Goal: Task Accomplishment & Management: Manage account settings

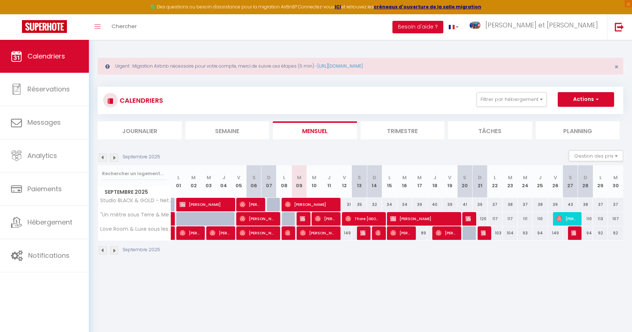
click at [103, 160] on img at bounding box center [103, 158] width 8 height 8
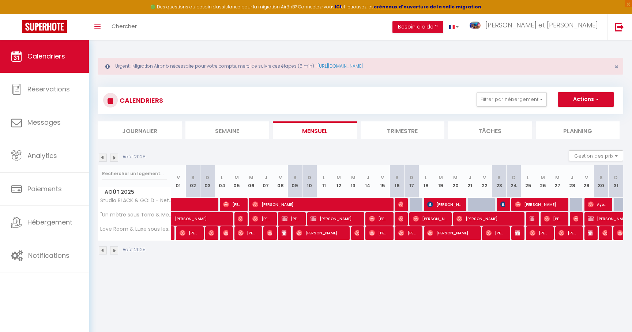
click at [384, 234] on span "[PERSON_NAME]" at bounding box center [378, 233] width 19 height 14
select select "OK"
select select "0"
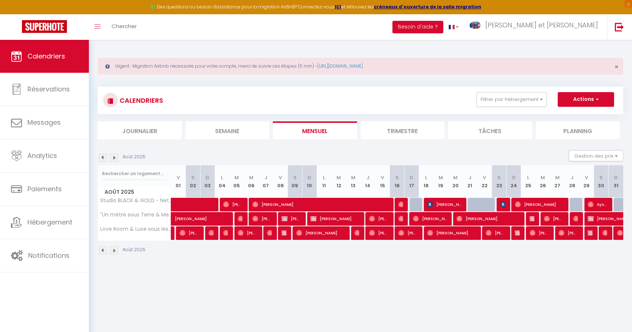
select select "1"
select select
select select "20535"
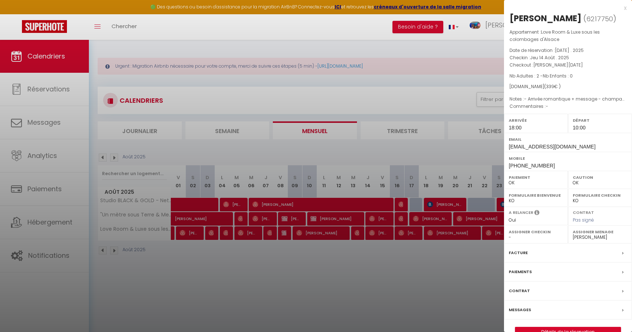
click at [336, 261] on div at bounding box center [316, 166] width 632 height 332
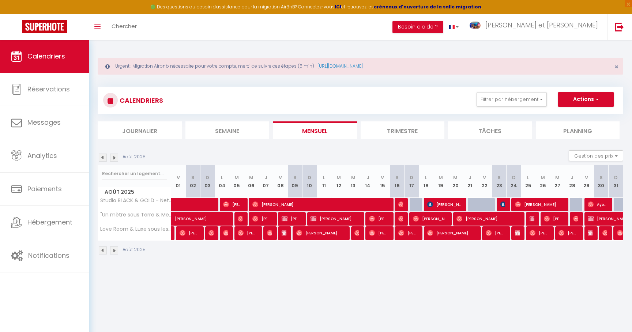
click at [114, 155] on img at bounding box center [114, 158] width 8 height 8
select select "0"
select select "20535"
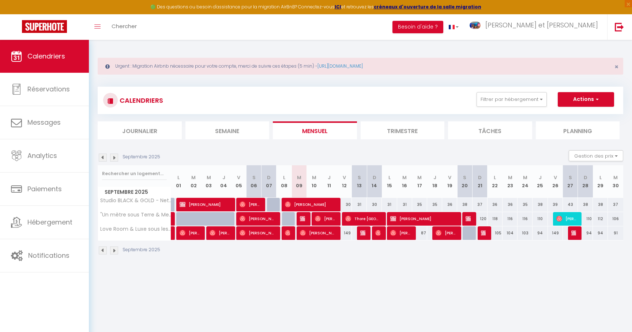
click at [365, 219] on span "Thore [GEOGRAPHIC_DATA]" at bounding box center [362, 219] width 35 height 14
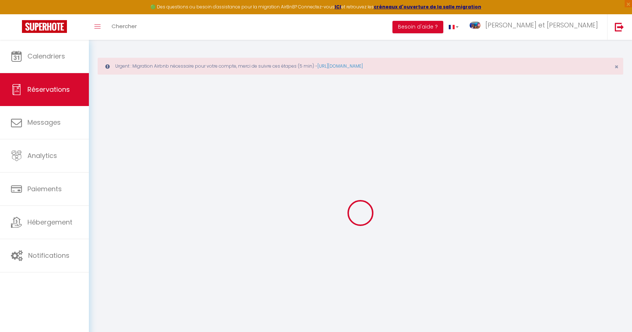
type input "Thore"
type input "[GEOGRAPHIC_DATA]"
type input "[EMAIL_ADDRESS][DOMAIN_NAME]"
type input "[PHONE_NUMBER]"
select select
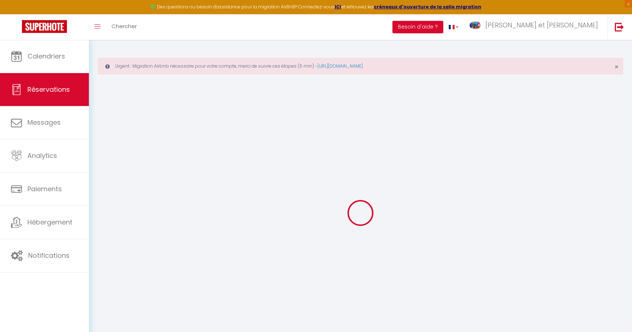
type input "85.35"
select select "59336"
select select "1"
select select
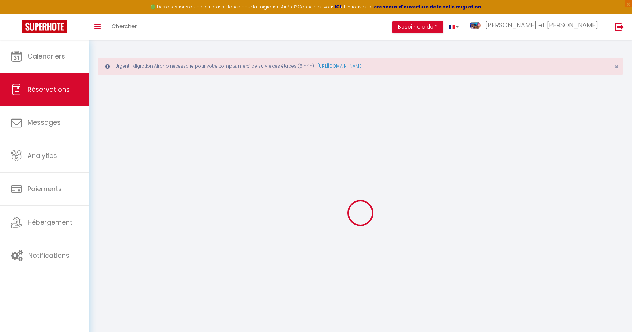
type input "1"
select select "12"
select select
type input "494"
checkbox input "false"
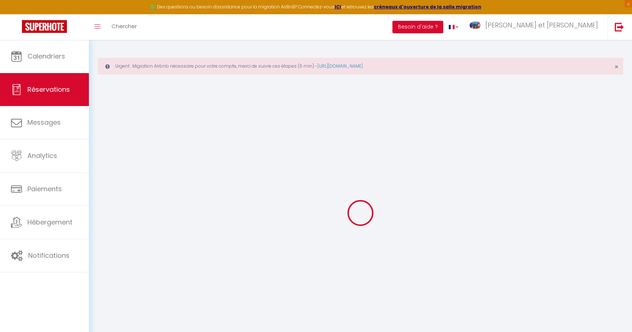
type input "0"
select select "1"
type input "50"
type input "25"
type input "0"
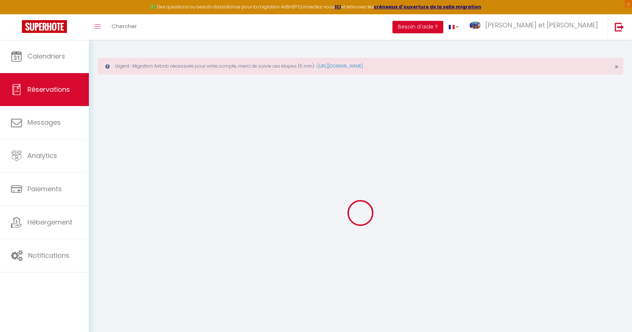
select select
select select "15"
checkbox input "false"
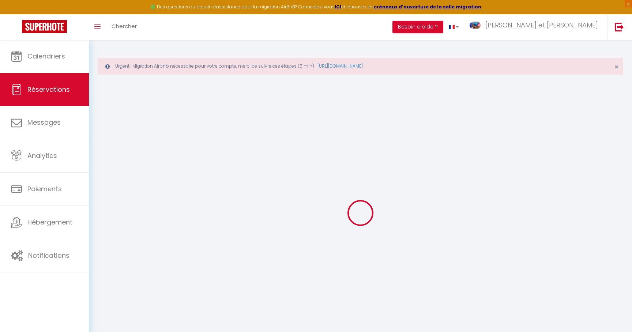
select select
checkbox input "false"
select select
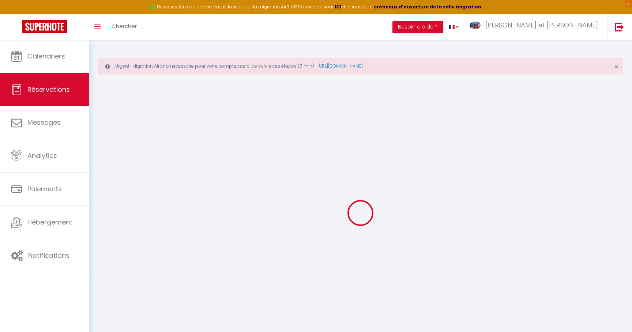
select select
checkbox input "false"
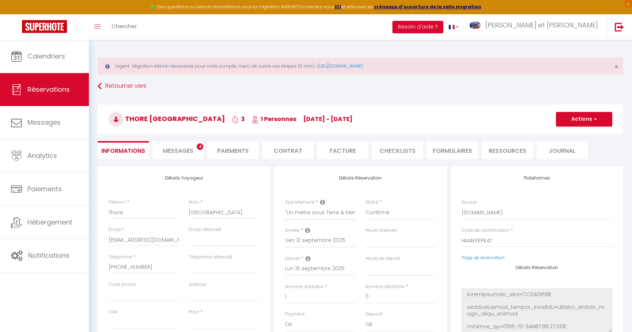
select select
checkbox input "false"
select select
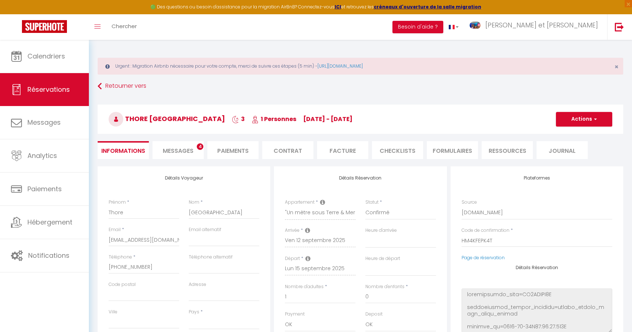
type input "75"
type input "11.88"
select select
checkbox input "false"
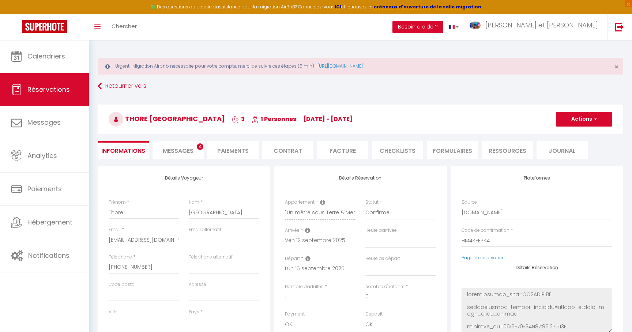
select select
checkbox input "false"
select select
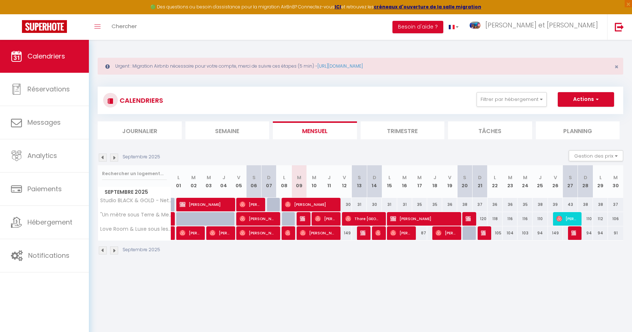
click at [302, 218] on img at bounding box center [303, 219] width 6 height 6
select select "OK"
select select "KO"
select select "0"
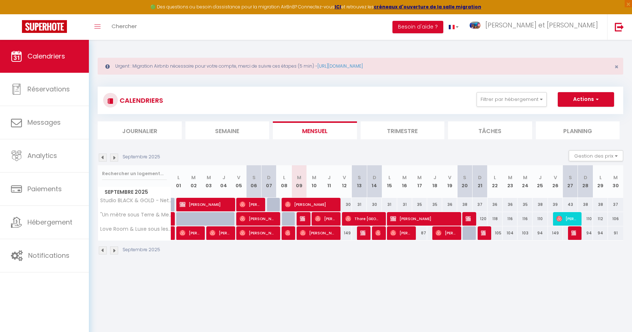
select select "1"
select select
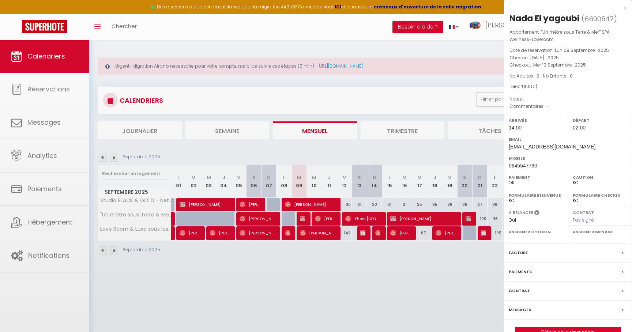
select select "20535"
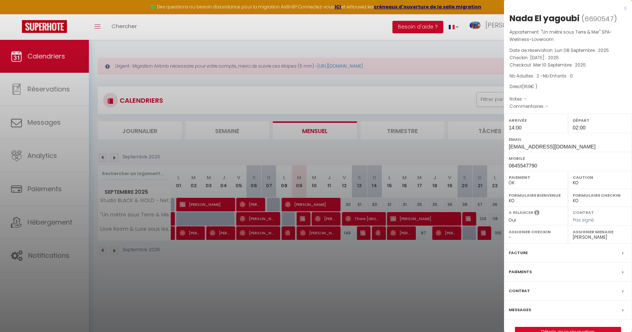
click at [297, 272] on div at bounding box center [316, 166] width 632 height 332
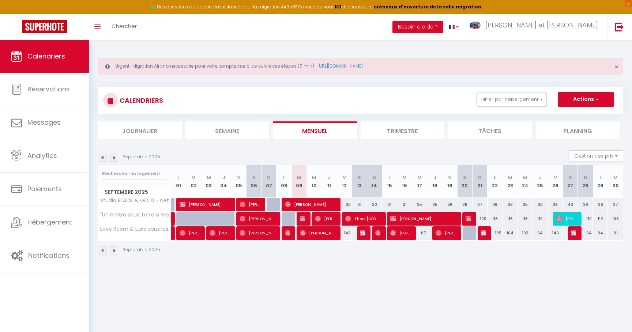
click at [309, 234] on span "[PERSON_NAME]" at bounding box center [317, 233] width 35 height 14
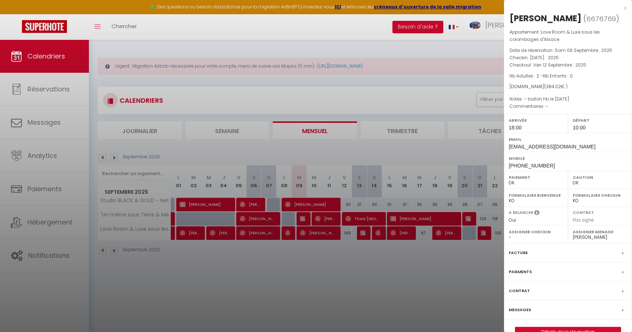
click at [306, 259] on div at bounding box center [316, 166] width 632 height 332
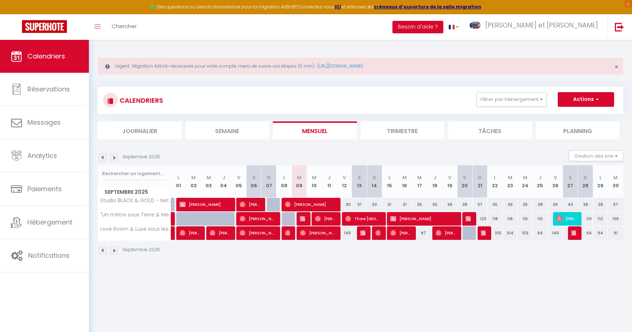
click at [329, 217] on span "[PERSON_NAME]" at bounding box center [325, 219] width 20 height 14
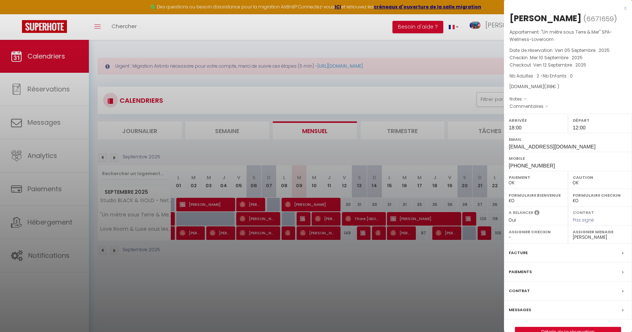
click at [329, 246] on div at bounding box center [316, 166] width 632 height 332
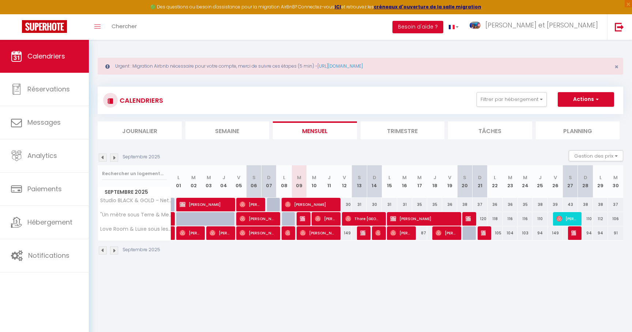
click at [366, 233] on div at bounding box center [364, 233] width 15 height 14
click at [360, 234] on div at bounding box center [364, 233] width 15 height 14
click at [362, 234] on img at bounding box center [363, 233] width 6 height 6
select select "KO"
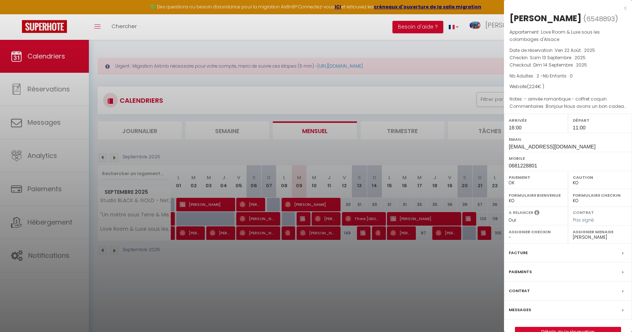
click at [357, 268] on div at bounding box center [316, 166] width 632 height 332
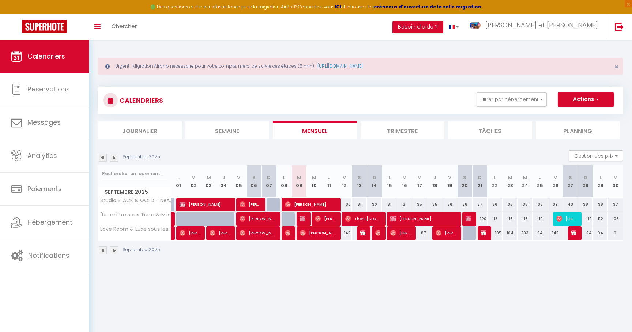
click at [408, 219] on span "[PERSON_NAME]" at bounding box center [422, 219] width 65 height 14
select select
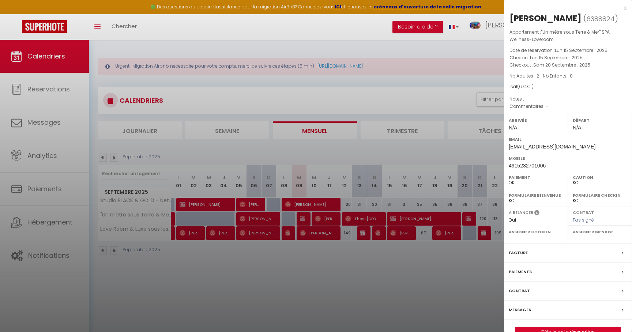
click at [374, 288] on div at bounding box center [316, 166] width 632 height 332
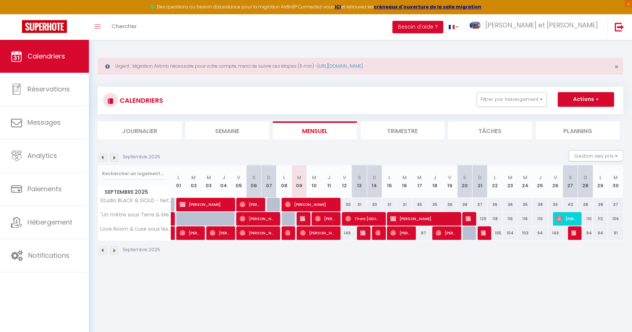
click at [403, 232] on span "[PERSON_NAME]" at bounding box center [400, 233] width 20 height 14
select select "OK"
select select "20535"
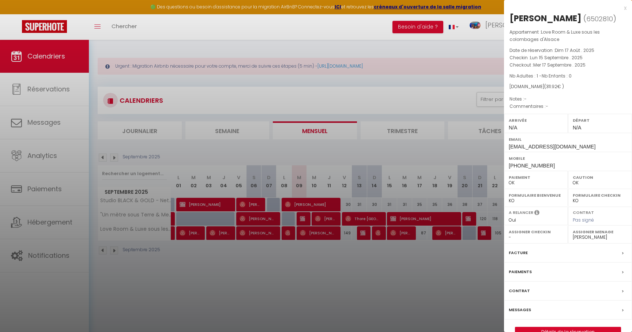
click at [379, 254] on div at bounding box center [316, 166] width 632 height 332
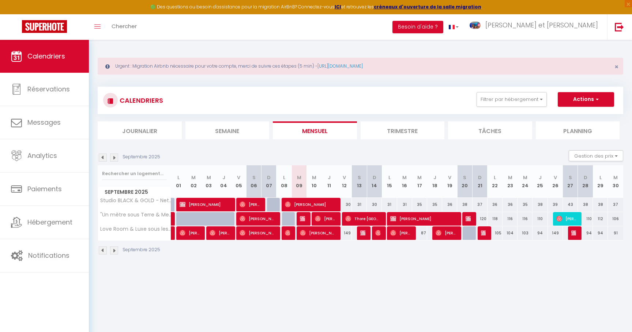
click at [453, 233] on span "[PERSON_NAME]" at bounding box center [445, 233] width 20 height 14
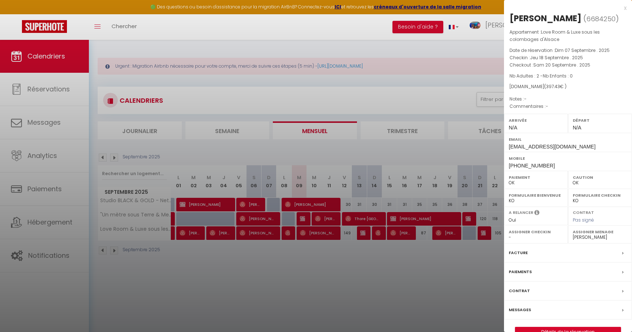
click at [422, 255] on div at bounding box center [316, 166] width 632 height 332
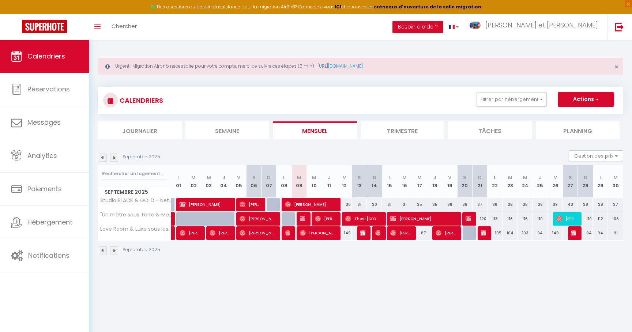
click at [305, 219] on div at bounding box center [304, 219] width 15 height 14
click at [302, 219] on img at bounding box center [303, 219] width 6 height 6
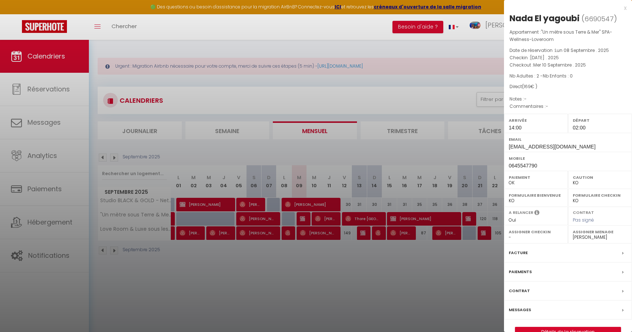
click at [271, 270] on div at bounding box center [316, 166] width 632 height 332
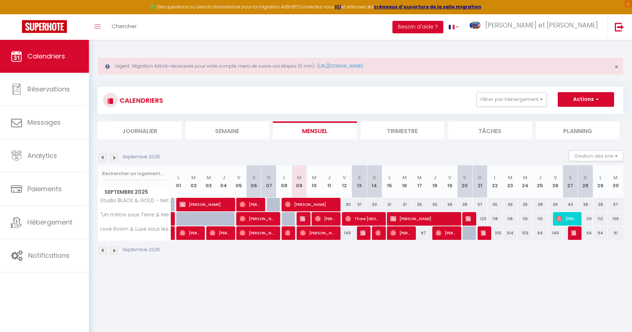
click at [324, 218] on span "[PERSON_NAME]" at bounding box center [325, 219] width 20 height 14
select select "OK"
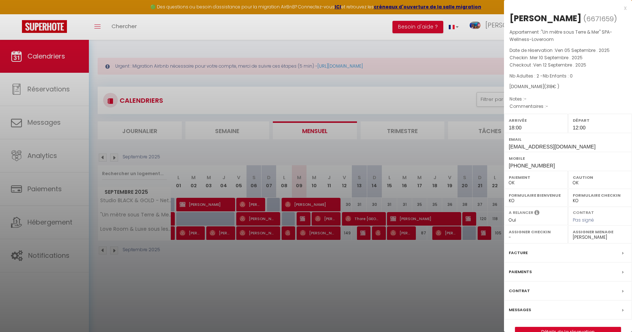
click at [288, 284] on div at bounding box center [316, 166] width 632 height 332
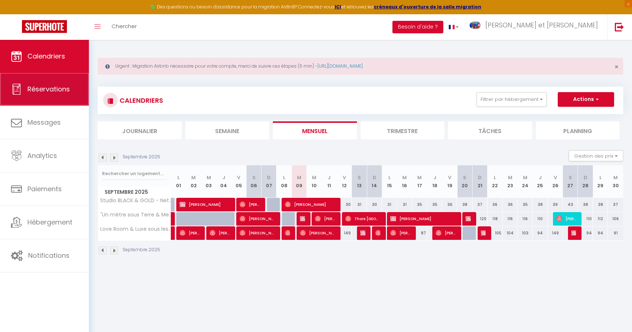
click at [44, 95] on link "Réservations" at bounding box center [44, 89] width 89 height 33
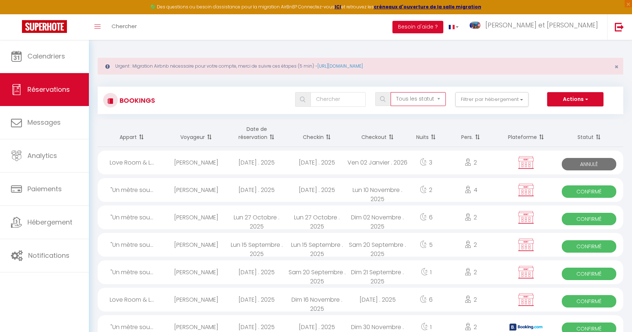
select select "confirmed"
click option "Confirmé" at bounding box center [0, 0] width 0 height 0
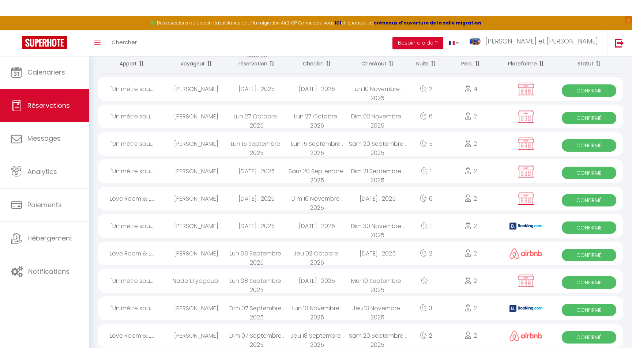
scroll to position [91, 0]
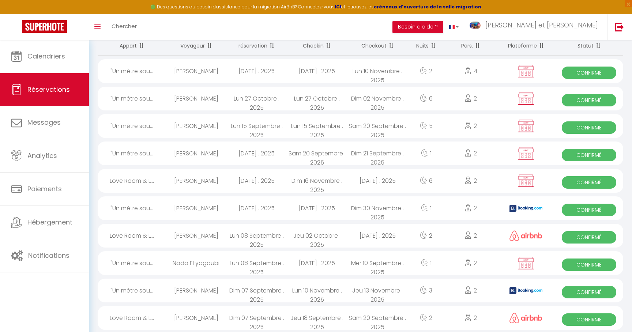
click at [227, 215] on div "[DATE] . 2025" at bounding box center [256, 208] width 60 height 24
select select "OK"
select select "KO"
select select "0"
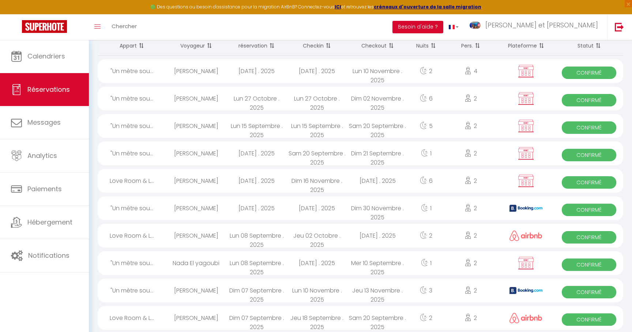
select select "1"
select select
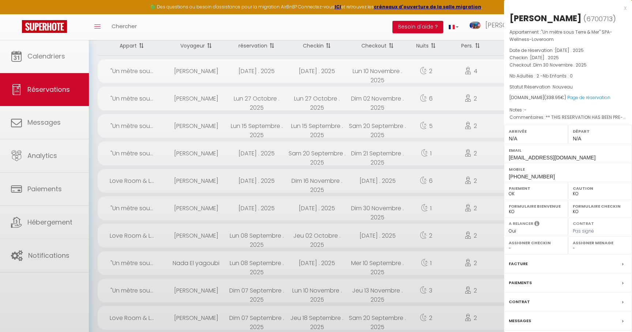
select select "20535"
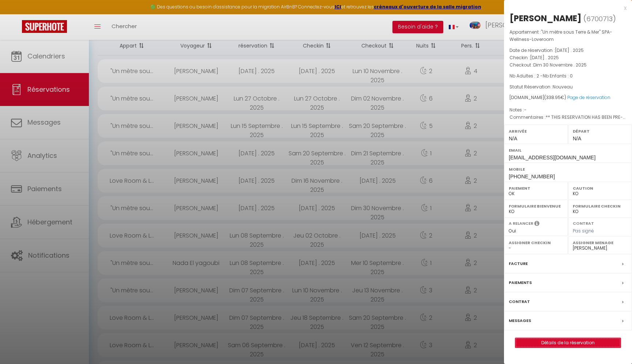
click at [555, 332] on link "Détails de la réservation" at bounding box center [567, 343] width 105 height 10
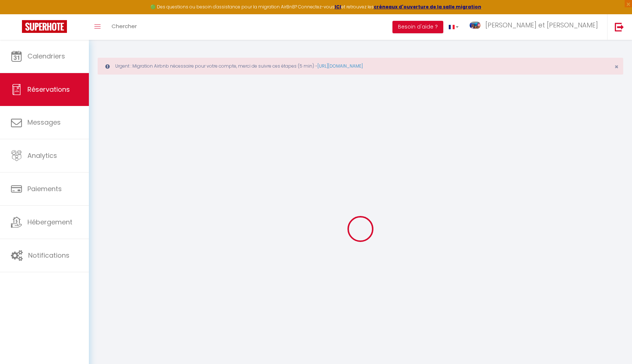
select select
checkbox input "false"
select select
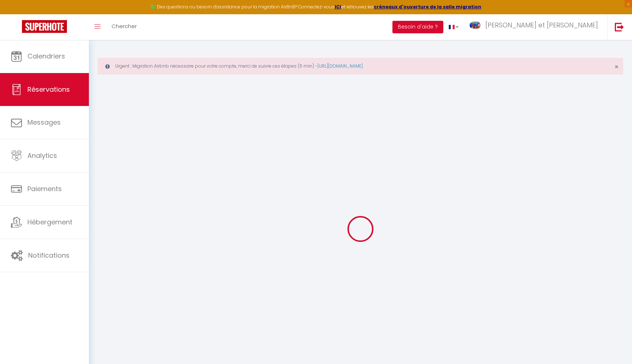
checkbox input "false"
select select
checkbox input "false"
type textarea "** THIS RESERVATION HAS BEEN PRE-PAID ** BOOKING NOTE : Payment charge is EUR 4…"
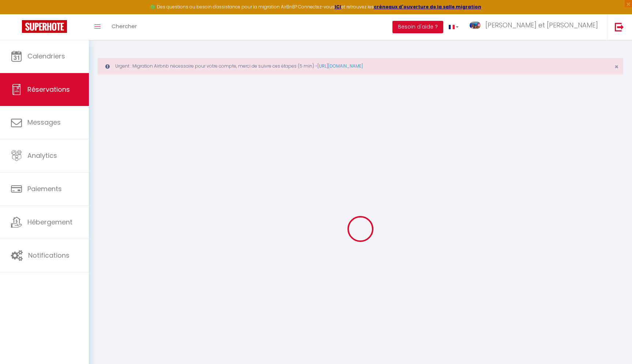
type input "50"
type input "10.15"
select select
checkbox input "false"
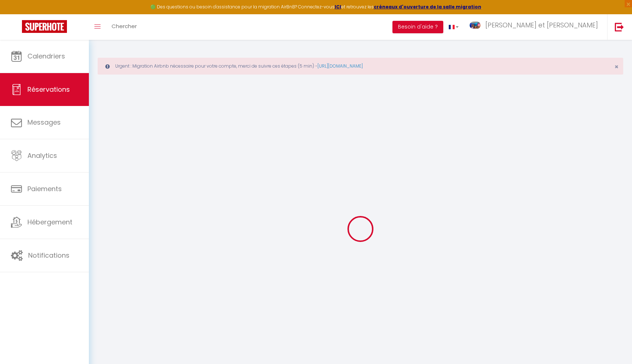
select select
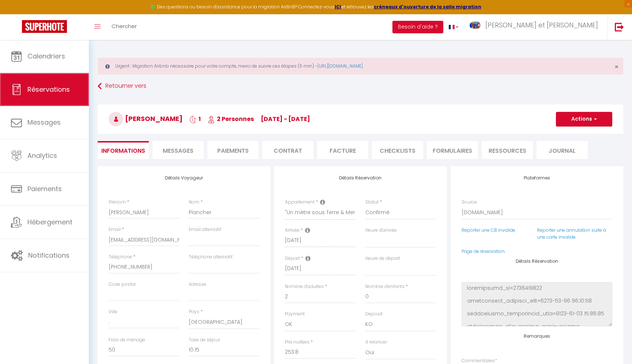
click at [32, 88] on span "Réservations" at bounding box center [48, 89] width 42 height 9
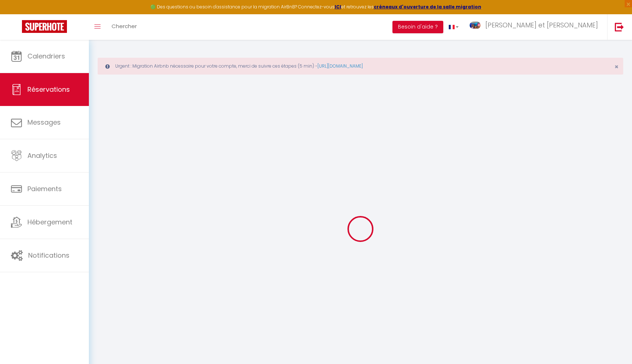
select select "confirmed"
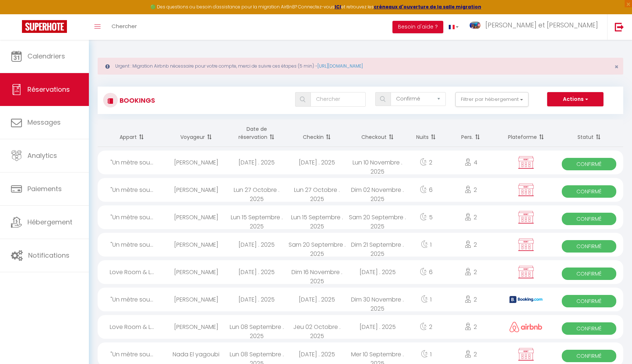
click at [193, 195] on div "[PERSON_NAME]" at bounding box center [196, 190] width 60 height 24
select select "OK"
select select "KO"
select select "0"
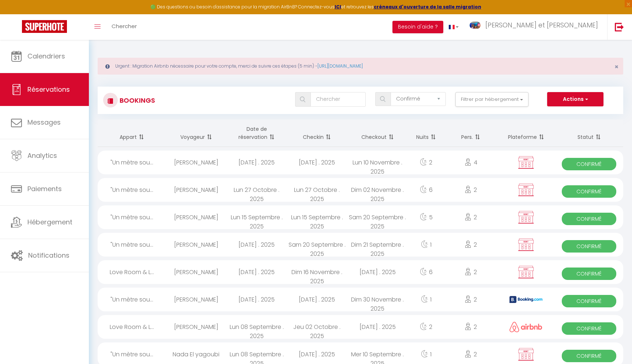
select select "1"
select select
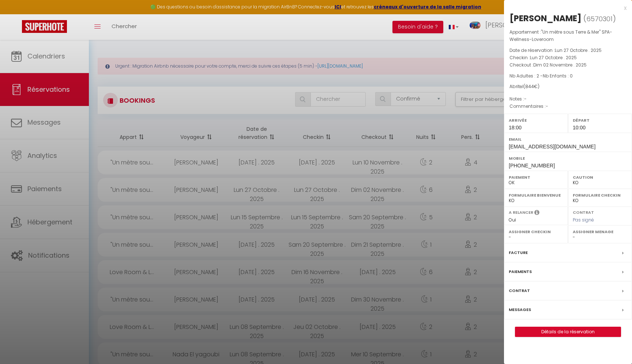
click at [227, 207] on div at bounding box center [316, 182] width 632 height 364
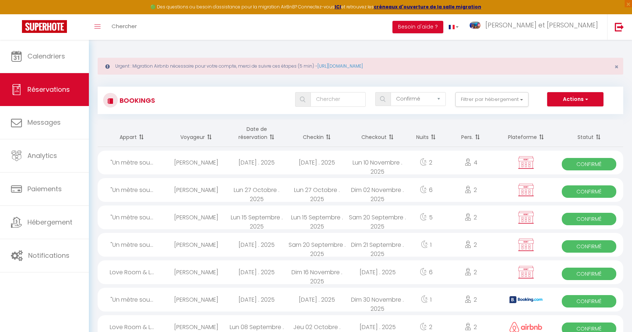
click at [224, 166] on div "[PERSON_NAME]" at bounding box center [196, 163] width 60 height 24
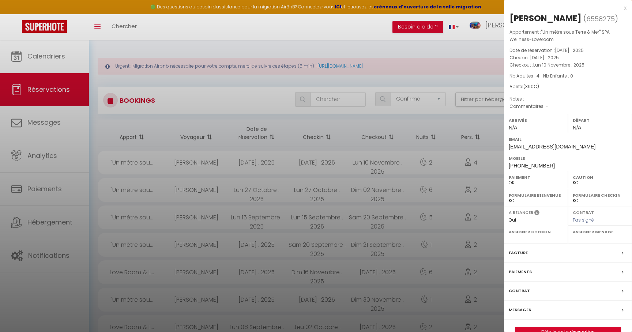
click at [243, 195] on div at bounding box center [316, 166] width 632 height 332
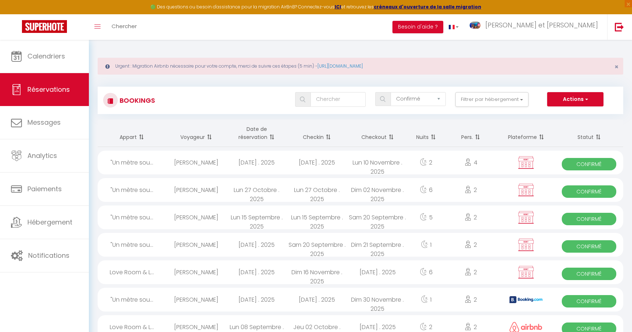
click at [223, 246] on div "[PERSON_NAME]" at bounding box center [196, 245] width 60 height 24
select select "20535"
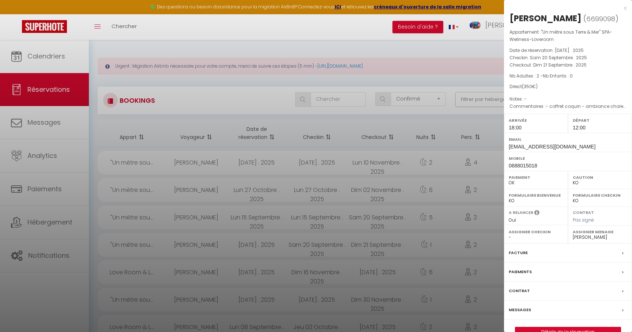
click at [223, 246] on div at bounding box center [316, 166] width 632 height 332
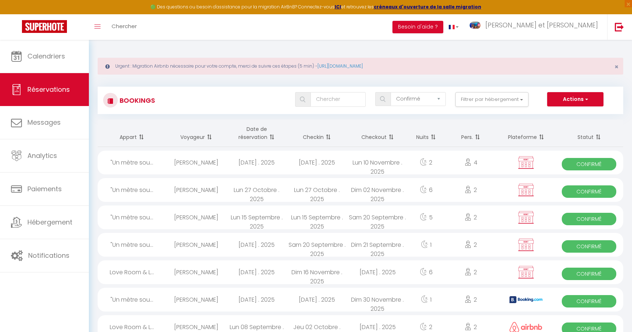
click at [212, 296] on div "[PERSON_NAME]" at bounding box center [196, 300] width 60 height 24
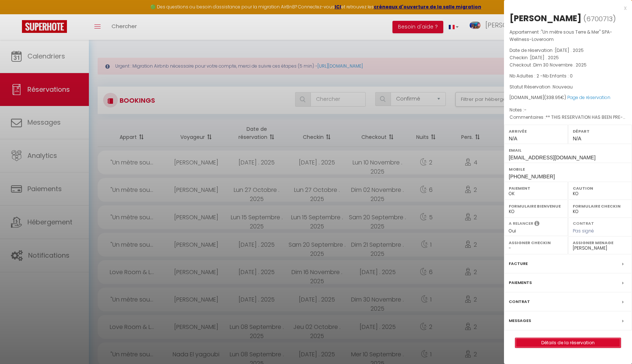
click at [568, 332] on link "Détails de la réservation" at bounding box center [567, 343] width 105 height 10
select select
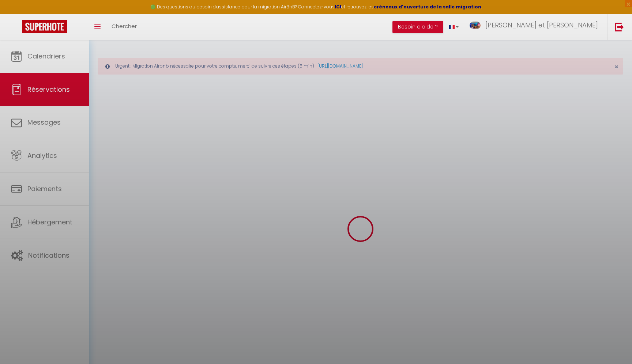
select select
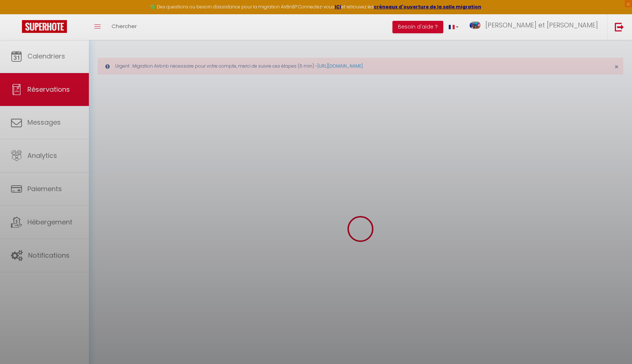
select select
checkbox input "false"
select select
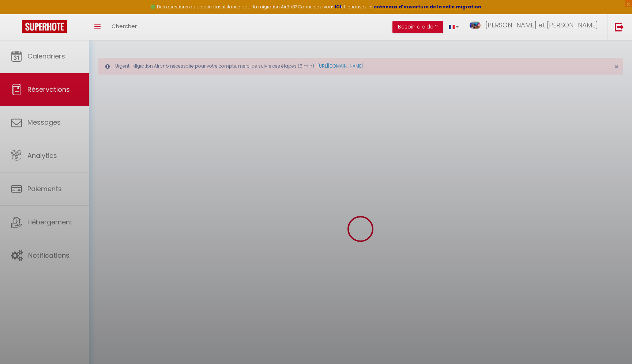
select select
checkbox input "false"
select select
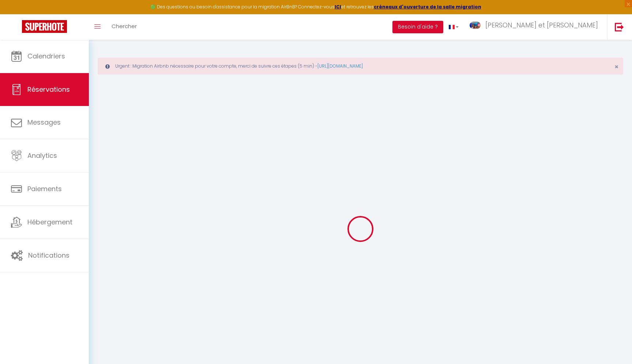
type input "[PERSON_NAME]"
type input "Plancher"
type input "[EMAIL_ADDRESS][DOMAIN_NAME]"
type input "[PHONE_NUMBER]"
type input "."
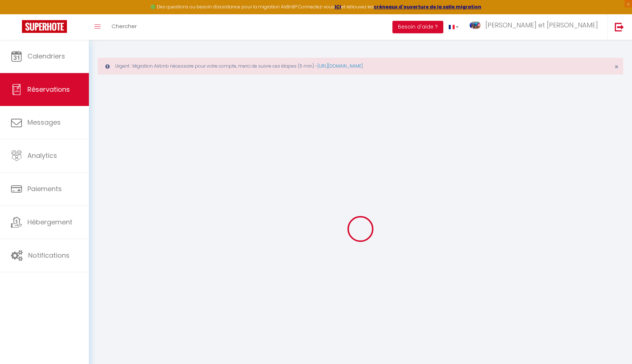
select select "FR"
type input "25"
type input "49.32"
type input "4.75"
select select "59336"
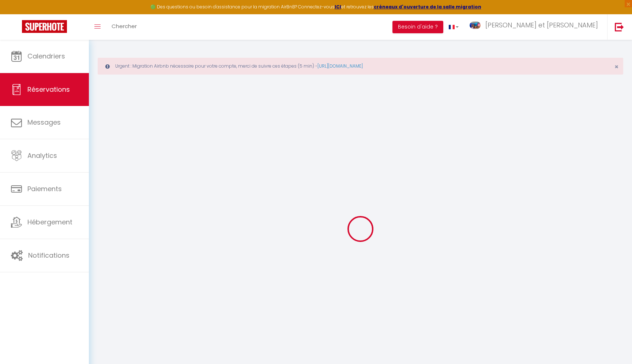
select select "1"
select select
type input "2"
select select "12"
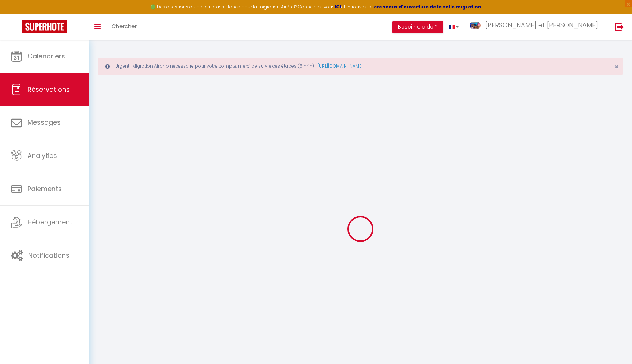
select select
type input "253.8"
checkbox input "false"
type input "0"
select select "2"
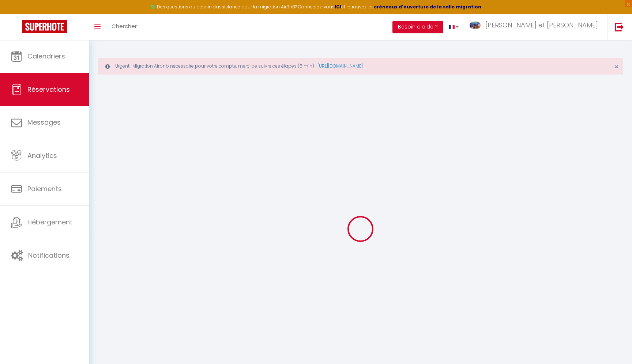
type input "50"
type input "25"
type input "0"
select select
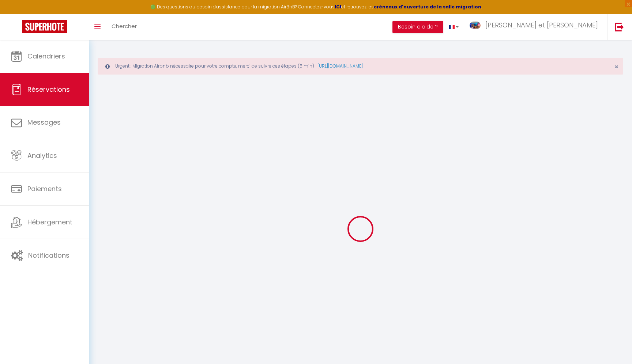
select select "14"
checkbox input "false"
select select
checkbox input "false"
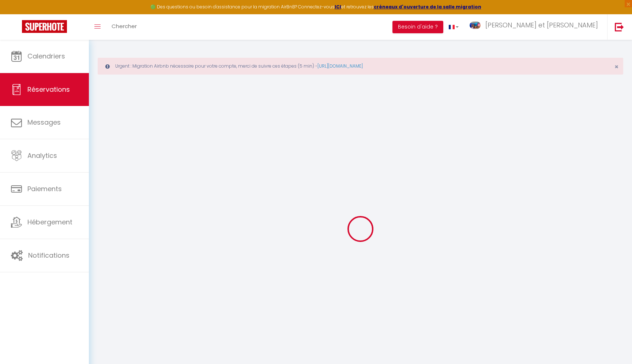
select select
checkbox input "false"
select select
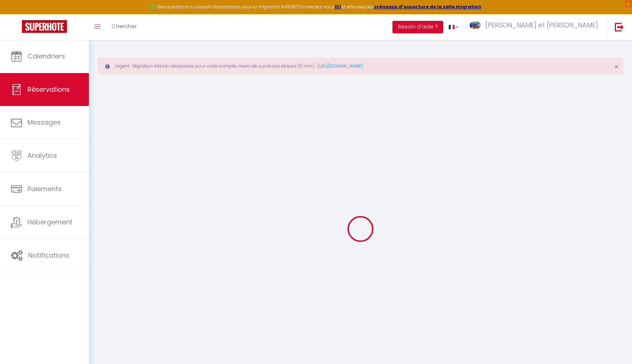
checkbox input "false"
type textarea "** THIS RESERVATION HAS BEEN PRE-PAID ** BOOKING NOTE : Payment charge is EUR 4…"
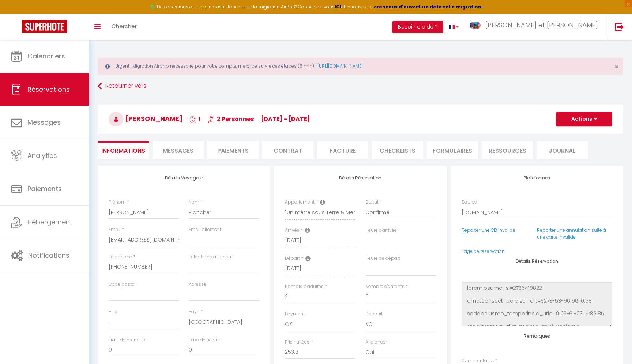
type input "50"
type input "10.15"
select select
checkbox input "false"
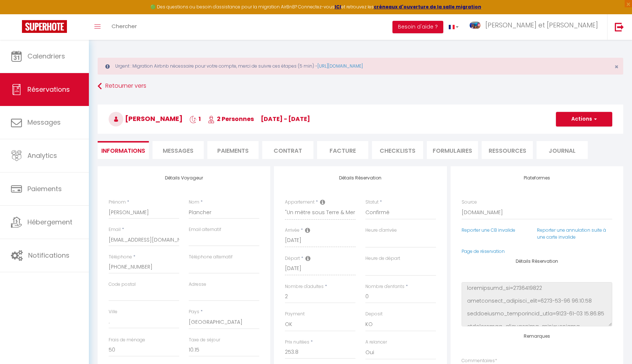
select select
click at [380, 242] on select "00:00 00:30 01:00 01:30 02:00 02:30 03:00 03:30 04:00 04:30 05:00 05:30 06:00 0…" at bounding box center [400, 241] width 71 height 14
select select "15:00"
click option "15:00" at bounding box center [0, 0] width 0 height 0
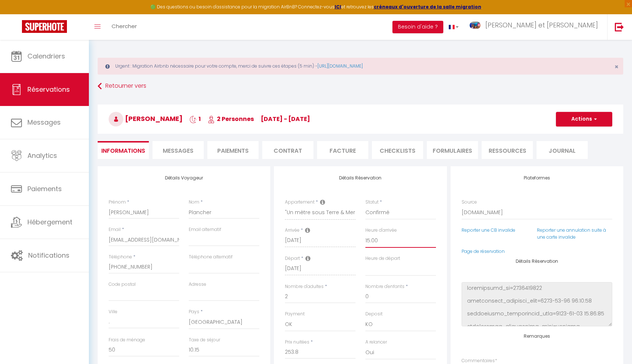
select select
checkbox input "false"
click at [365, 262] on select "00:00 00:30 01:00 01:30 02:00 02:30 03:00 03:30 04:00 04:30 05:00 05:30 06:00 0…" at bounding box center [400, 269] width 71 height 14
select select "11:00"
click option "11:00" at bounding box center [0, 0] width 0 height 0
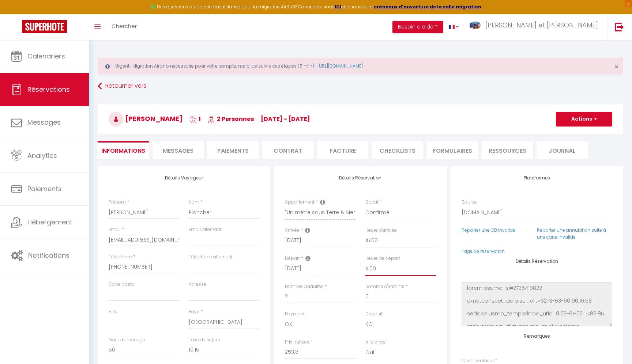
checkbox input "false"
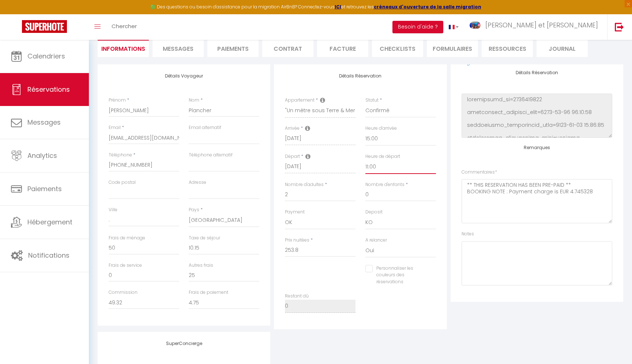
scroll to position [111, 0]
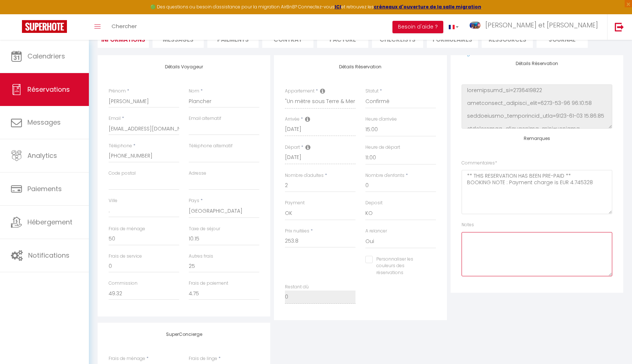
click at [495, 253] on textarea at bounding box center [536, 254] width 151 height 44
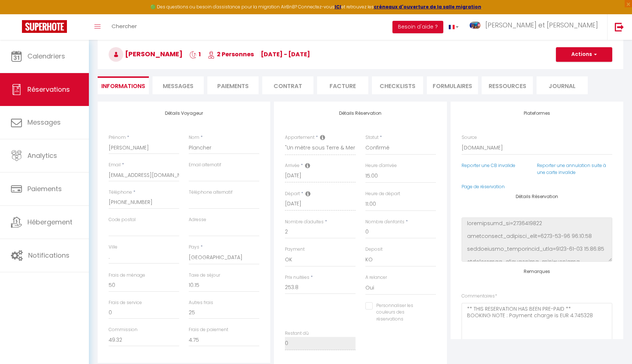
scroll to position [59, 0]
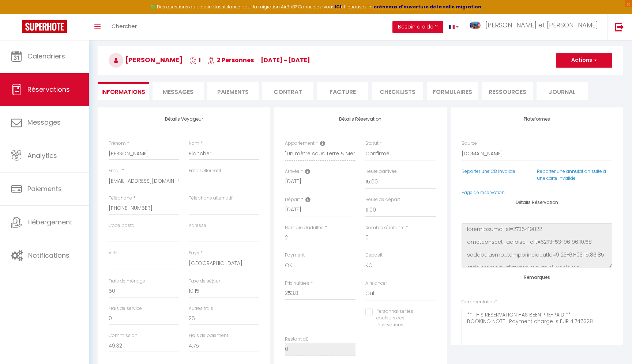
type textarea "- brunch x2 - Ballon hb"
click at [601, 57] on button "Actions" at bounding box center [584, 60] width 56 height 15
click at [574, 75] on link "Enregistrer" at bounding box center [577, 77] width 58 height 10
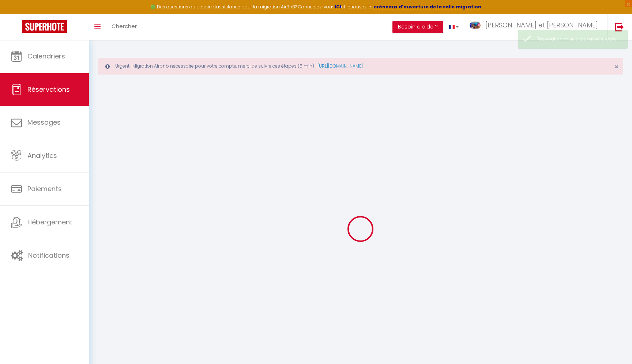
select select "confirmed"
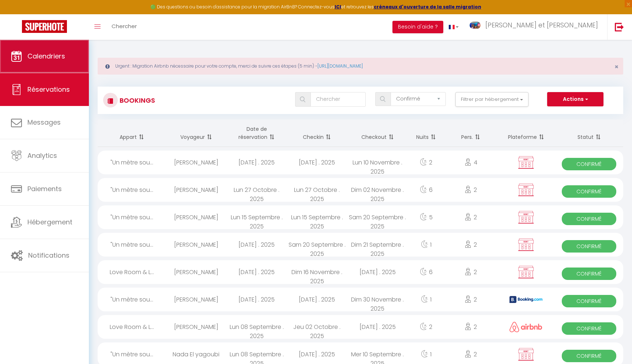
click at [26, 49] on link "Calendriers" at bounding box center [44, 56] width 89 height 33
